Goal: Task Accomplishment & Management: Manage account settings

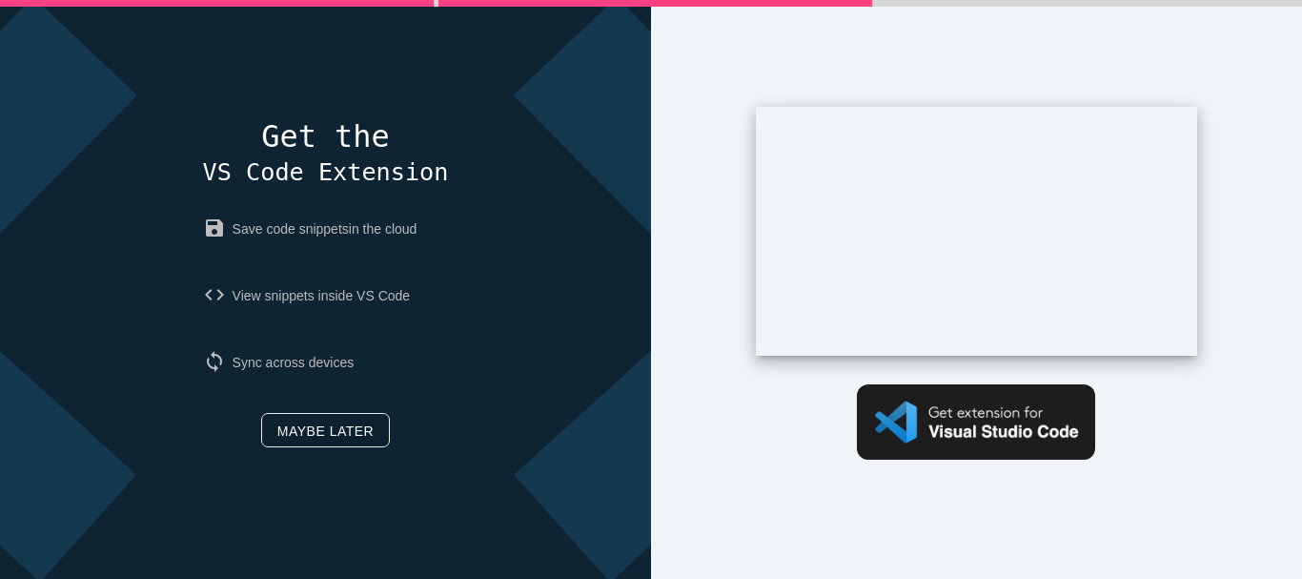
click at [317, 435] on link "Maybe later" at bounding box center [325, 430] width 129 height 34
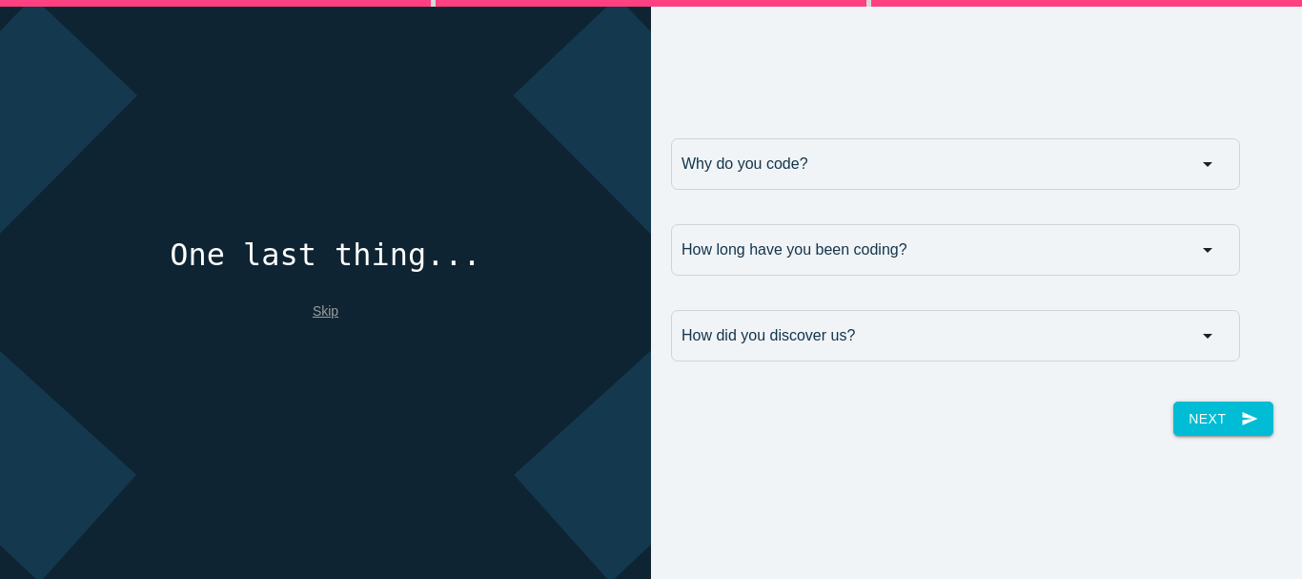
click at [315, 310] on link "Skip" at bounding box center [326, 310] width 26 height 15
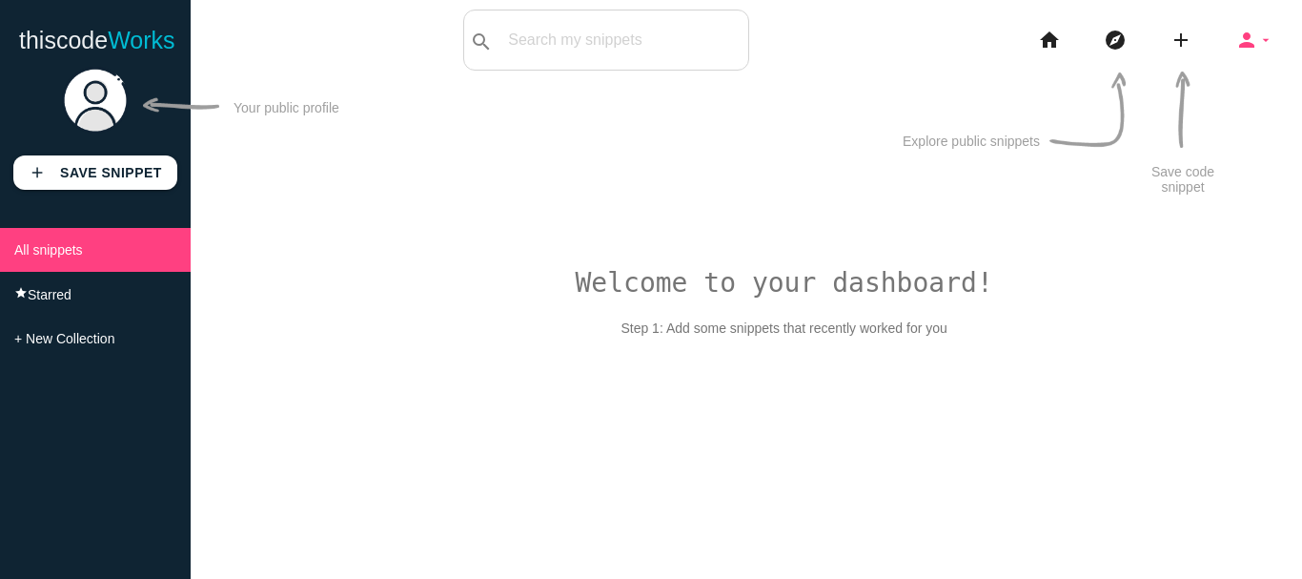
click at [1261, 35] on icon "arrow_drop_down" at bounding box center [1265, 40] width 15 height 61
click at [1266, 37] on icon "arrow_drop_down" at bounding box center [1265, 40] width 15 height 61
click at [1252, 41] on link "person_outline Profile" at bounding box center [1210, 33] width 183 height 44
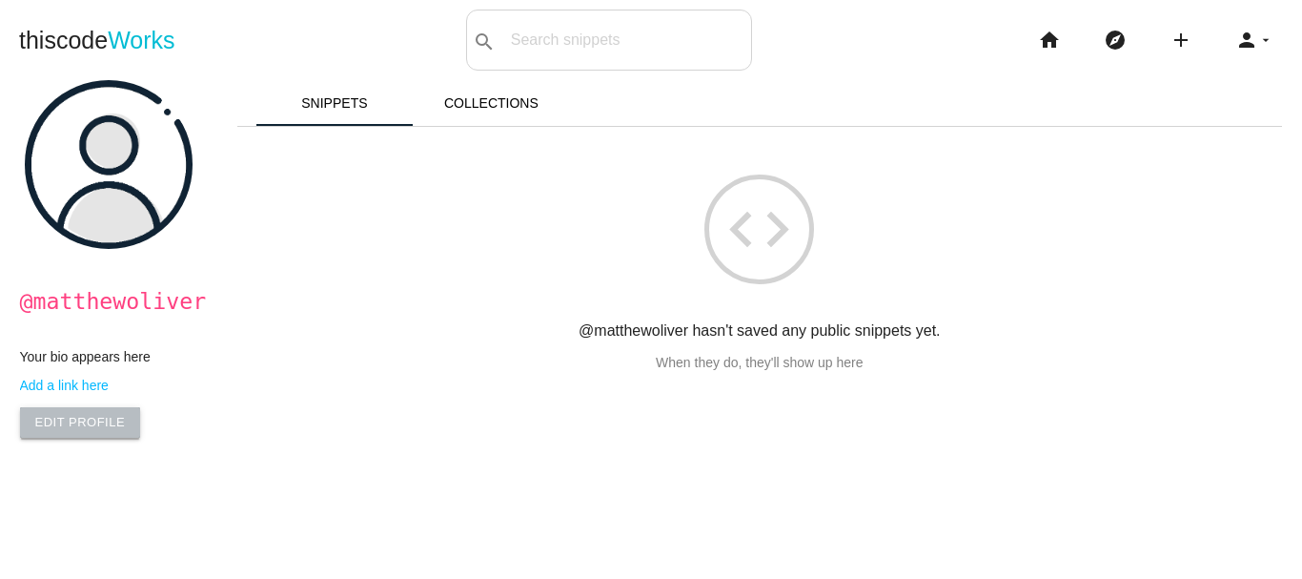
click at [81, 417] on link "Edit Profile" at bounding box center [80, 422] width 121 height 31
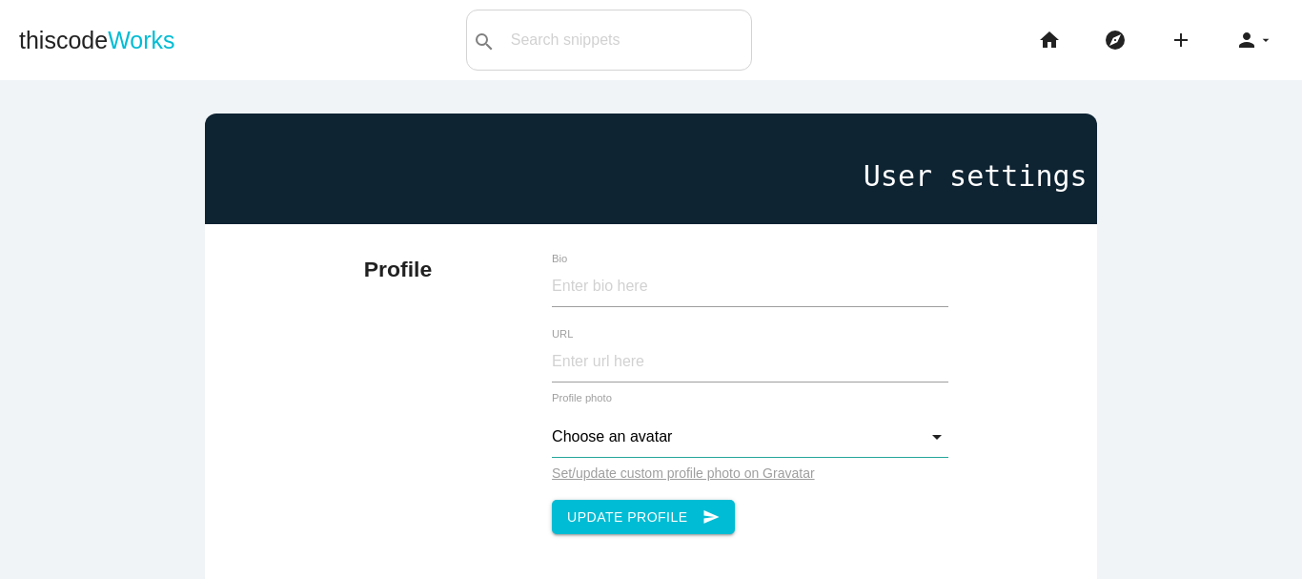
click at [607, 437] on input "Choose an avatar" at bounding box center [750, 437] width 397 height 41
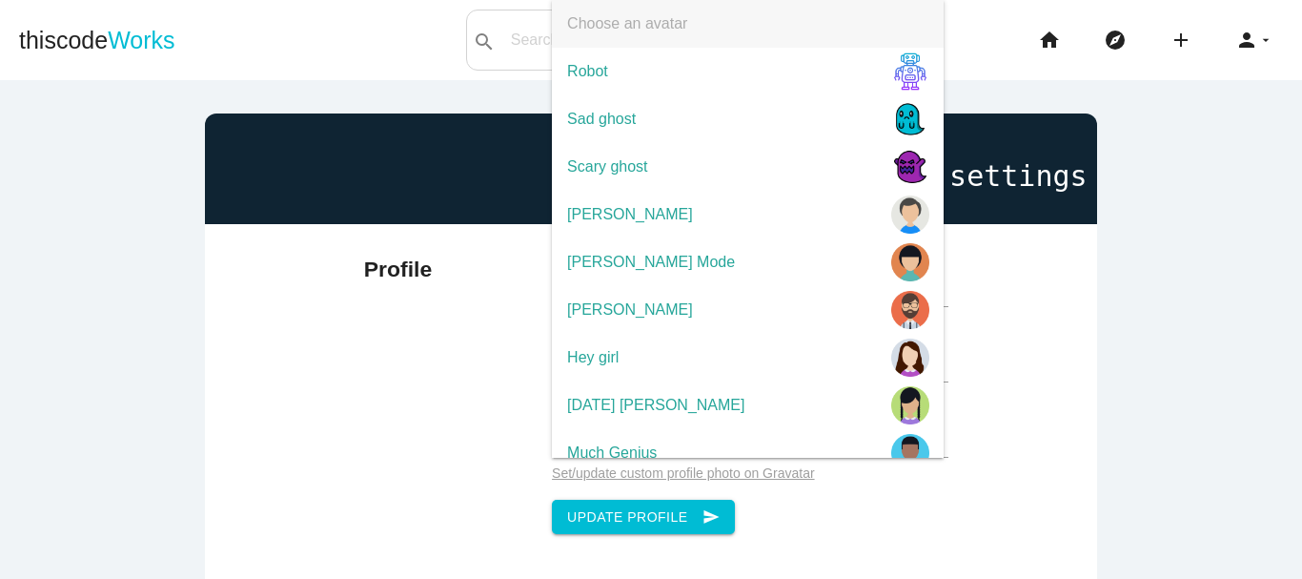
click at [431, 438] on div "Profile Bio URL Choose an avatar Choose an avatar Robot Sad ghost Scary ghost […" at bounding box center [651, 393] width 594 height 338
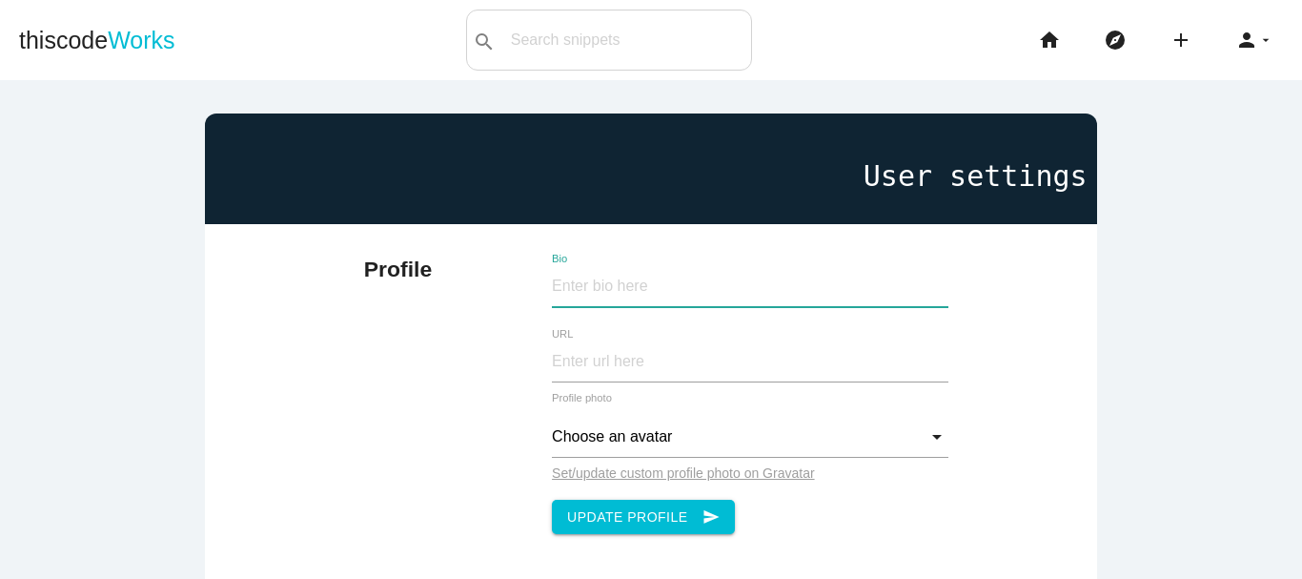
click at [628, 273] on input "Bio" at bounding box center [750, 286] width 397 height 41
paste input "Hello! I’m [PERSON_NAME]. I’m from [GEOGRAPHIC_DATA] and I'm a professional gol…"
type input "Hello! I’m [PERSON_NAME]. I’m from [GEOGRAPHIC_DATA] and I'm a professional gol…"
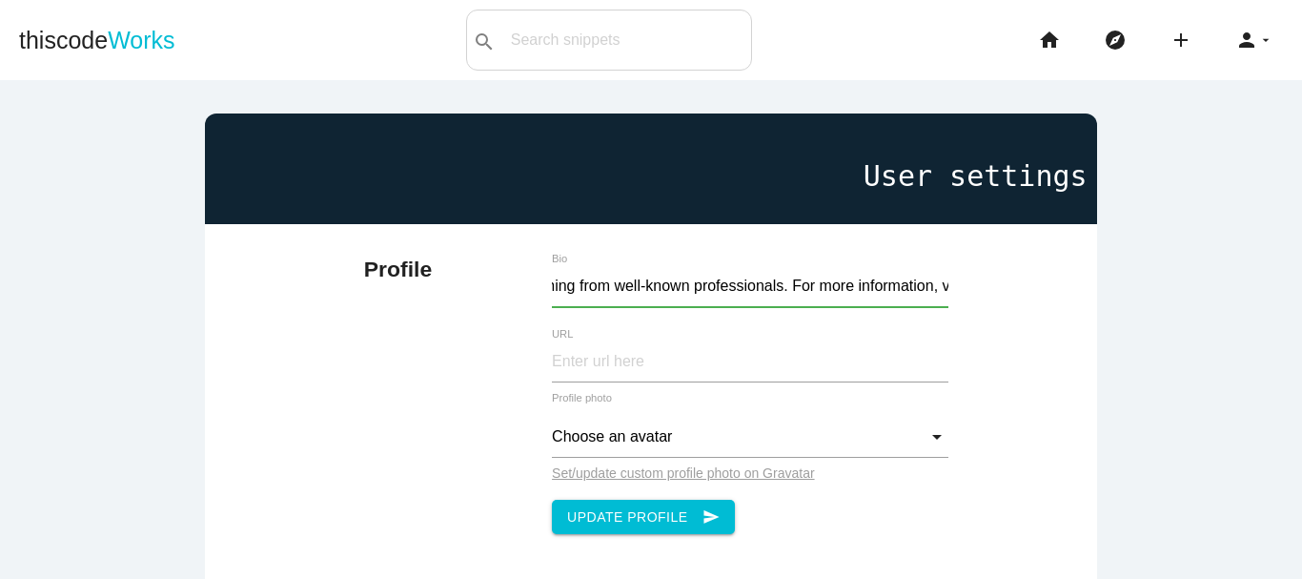
scroll to position [0, 0]
click at [580, 363] on input "URL" at bounding box center [750, 361] width 397 height 41
paste input "[URL][DOMAIN_NAME]"
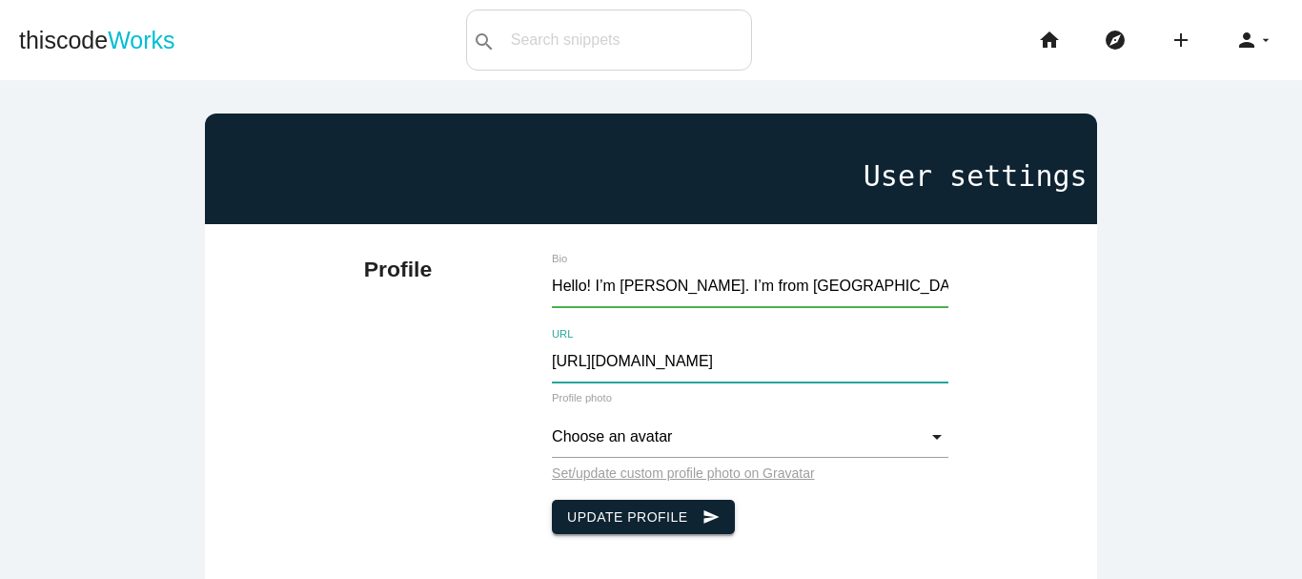
type input "[URL][DOMAIN_NAME]"
click at [627, 512] on button "Update Profile send" at bounding box center [643, 516] width 183 height 34
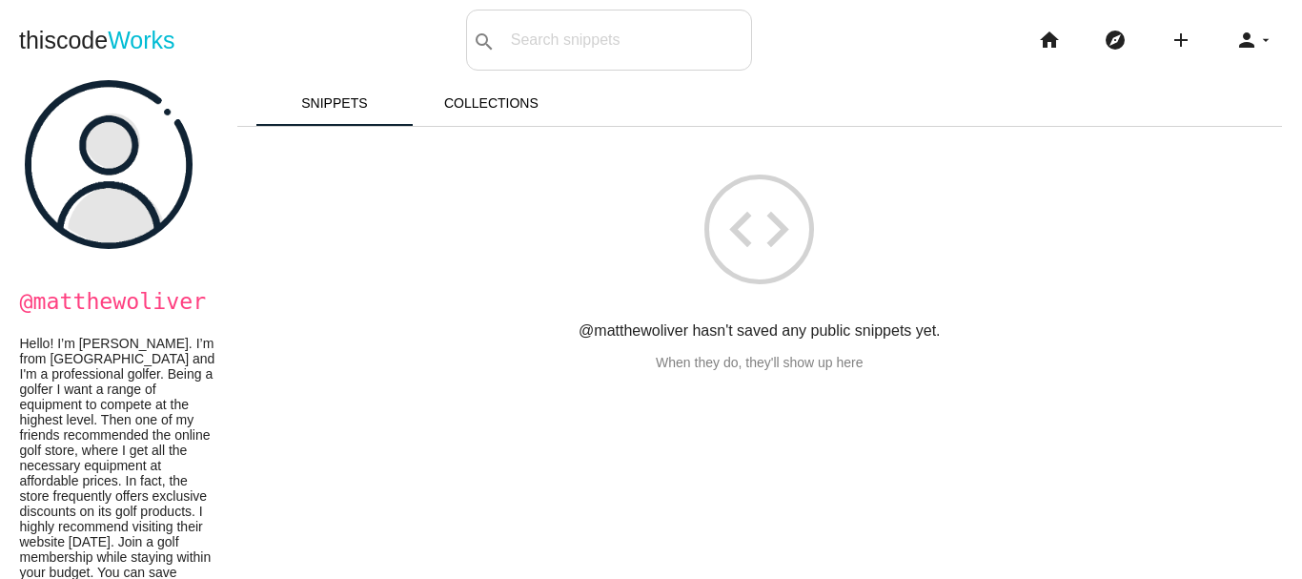
scroll to position [234, 0]
